Goal: Find specific page/section: Find specific page/section

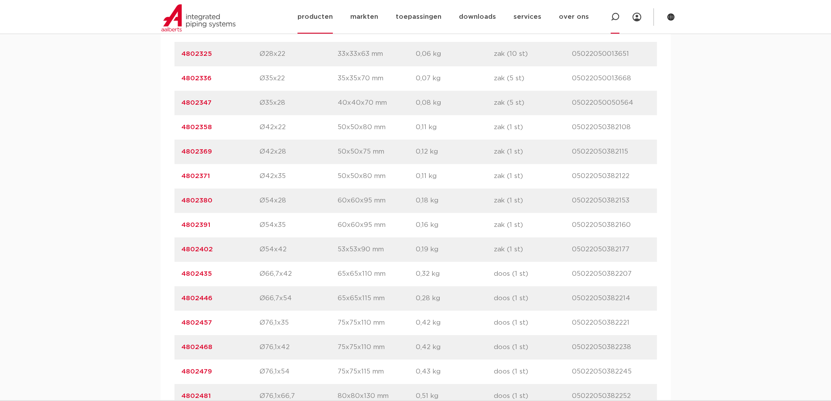
scroll to position [829, 0]
click at [615, 17] on icon at bounding box center [615, 17] width 9 height 9
type input "4800884"
click button "Zoeken" at bounding box center [0, 0] width 0 height 0
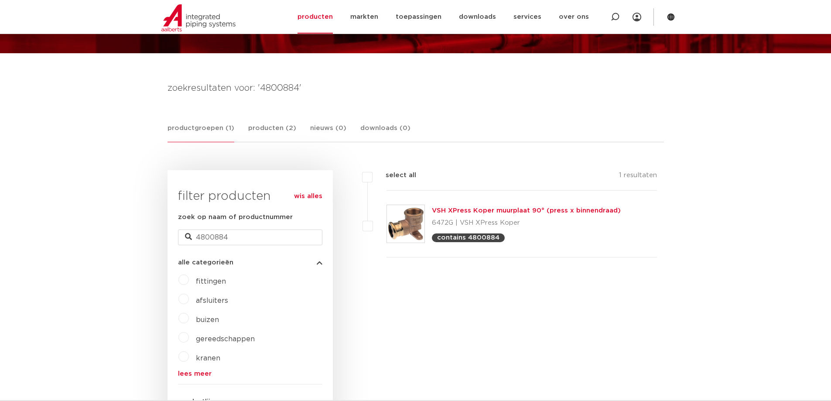
click at [404, 230] on img at bounding box center [406, 224] width 38 height 38
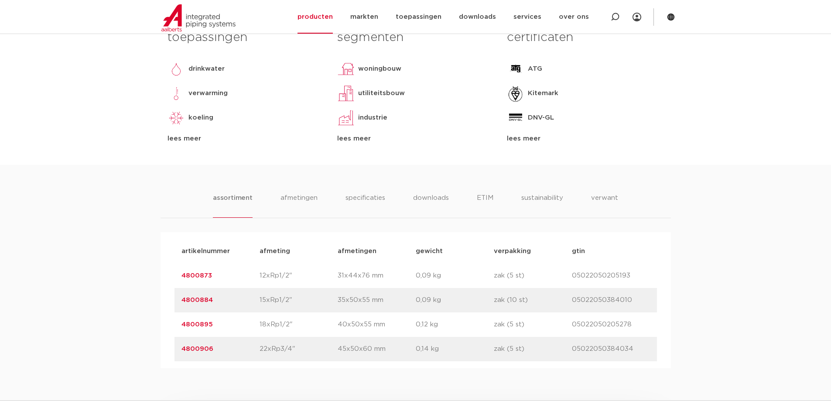
scroll to position [567, 0]
